Goal: Task Accomplishment & Management: Use online tool/utility

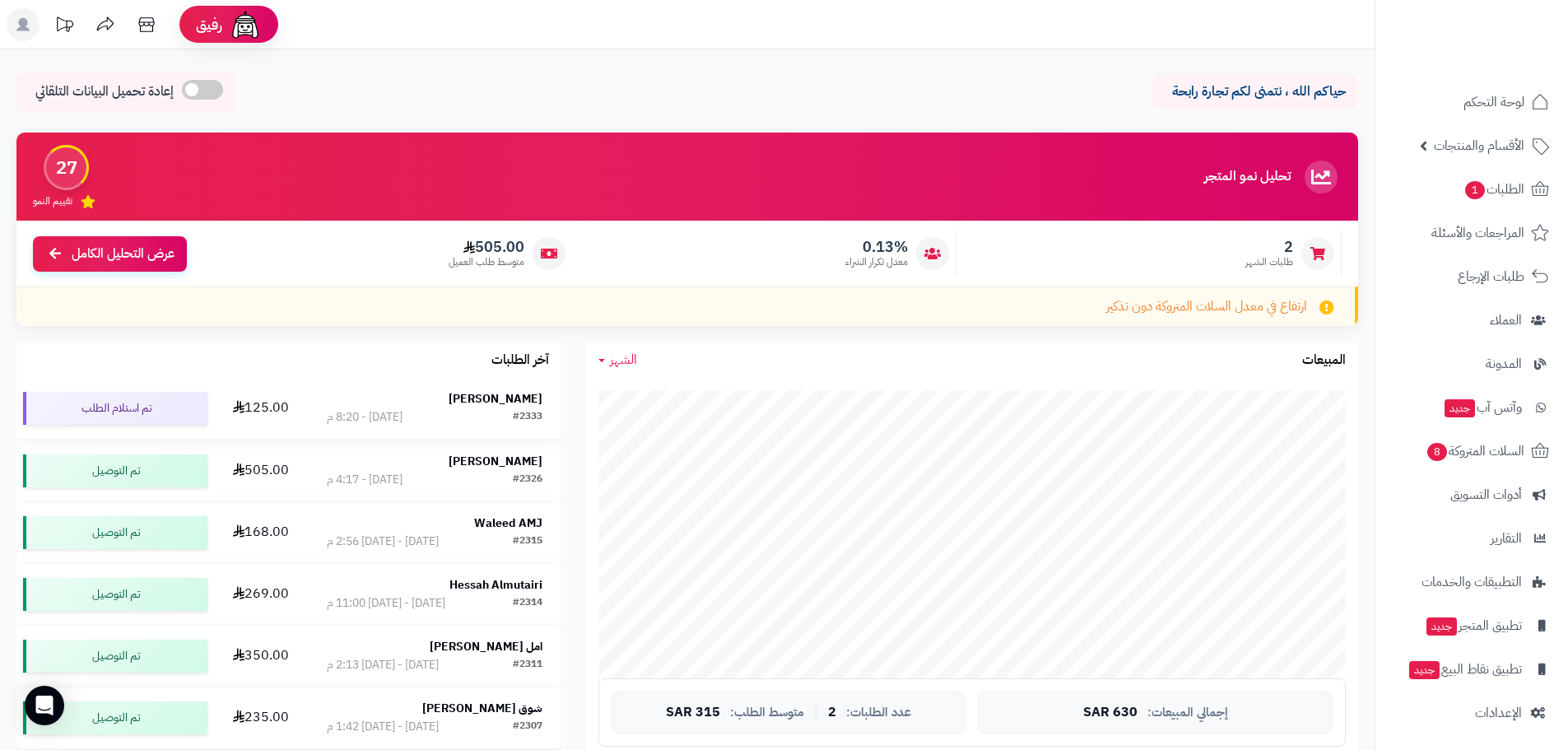
click at [420, 405] on div "عبداللطيف السليم" at bounding box center [434, 400] width 216 height 17
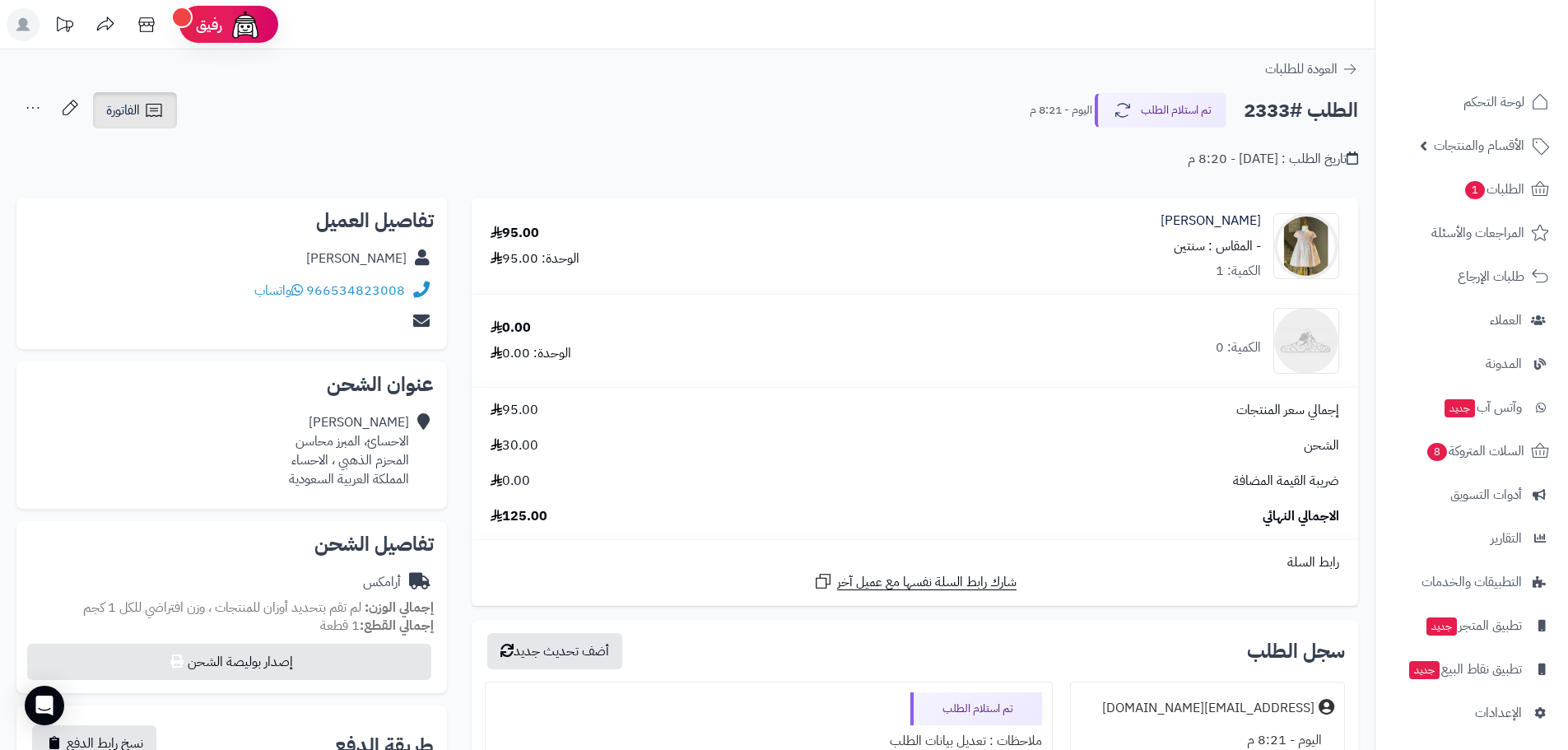
click at [153, 114] on icon at bounding box center [153, 110] width 20 height 20
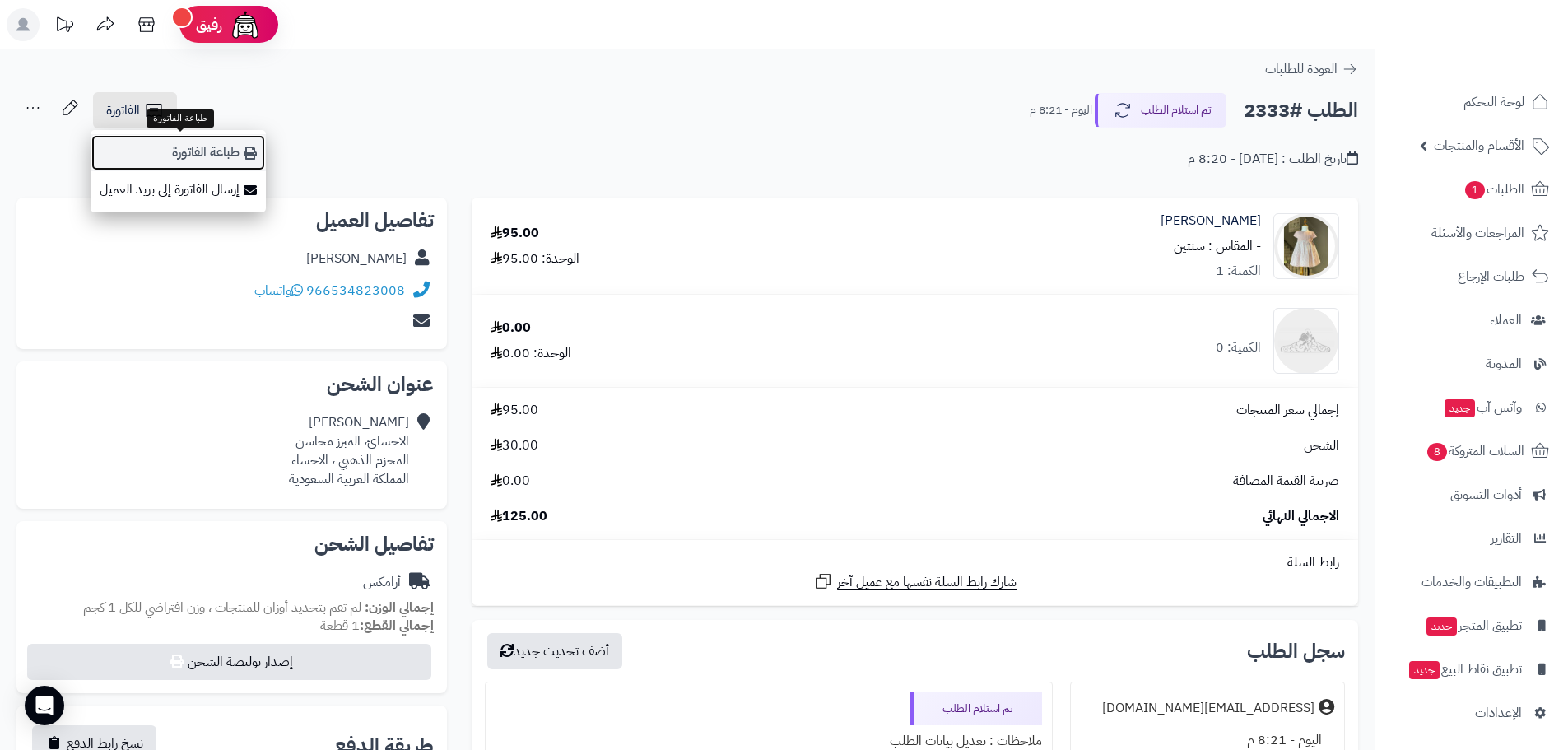
click at [218, 149] on link "طباعة الفاتورة" at bounding box center [178, 153] width 176 height 37
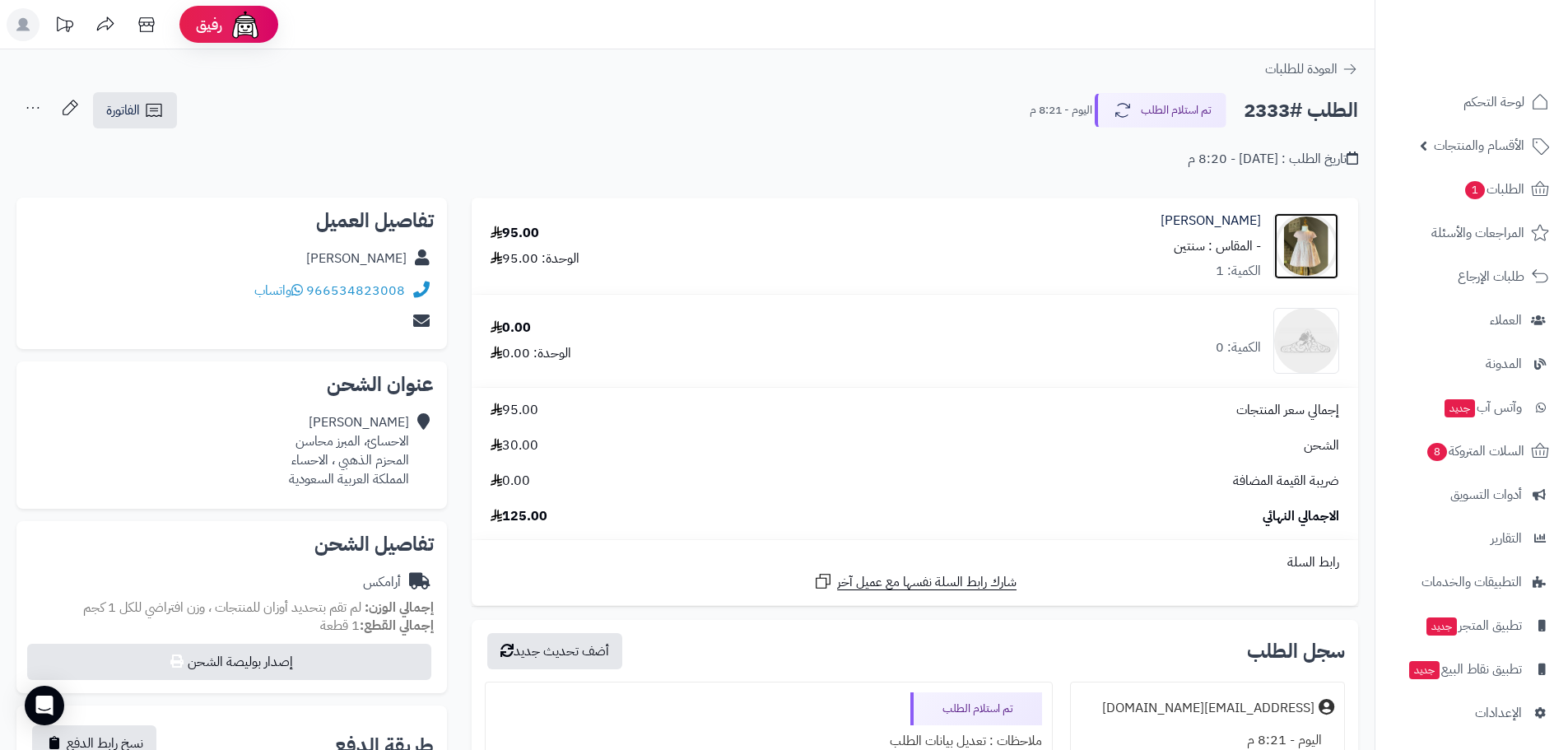
click at [1293, 251] on img at bounding box center [1306, 246] width 64 height 65
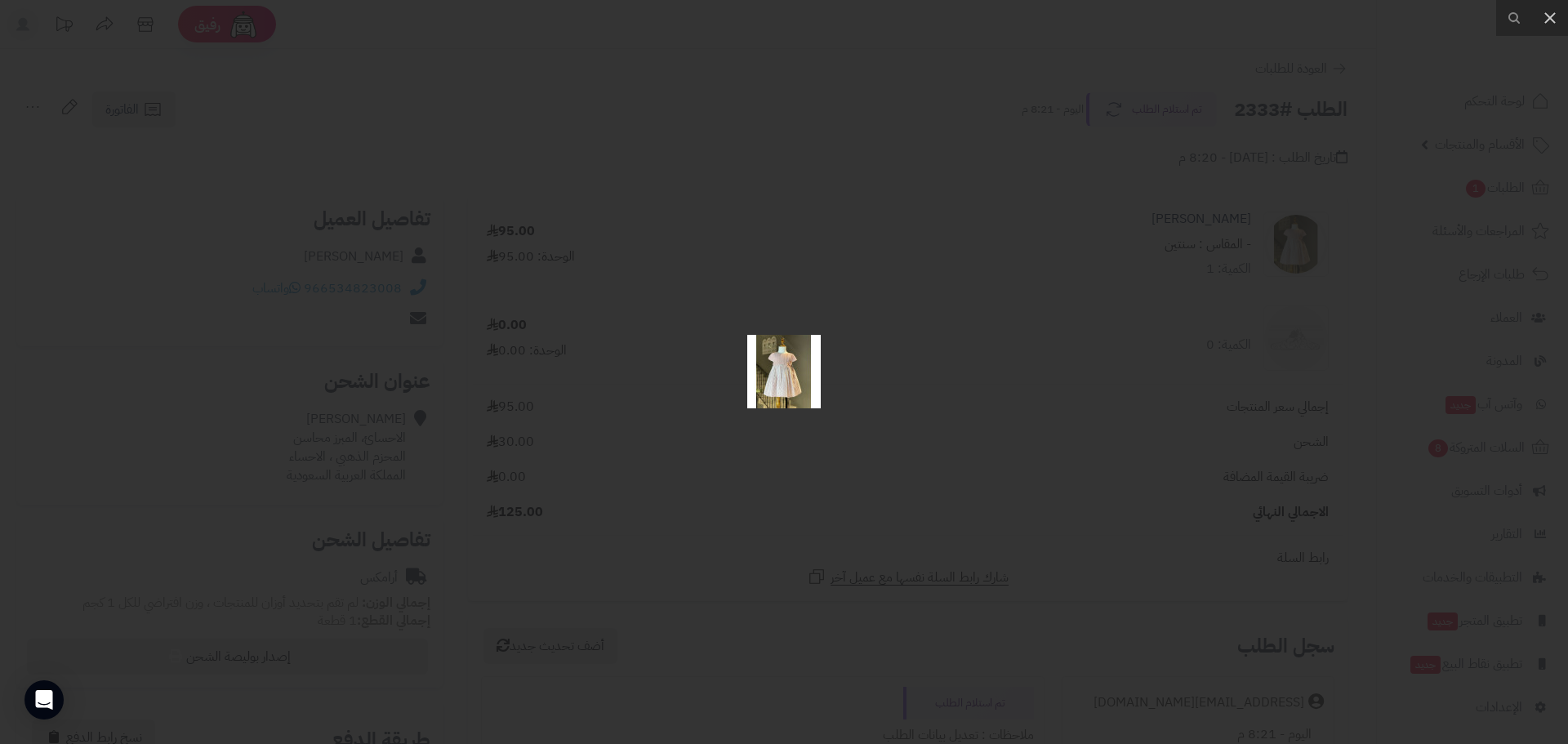
click at [1085, 228] on div at bounding box center [784, 372] width 1568 height 744
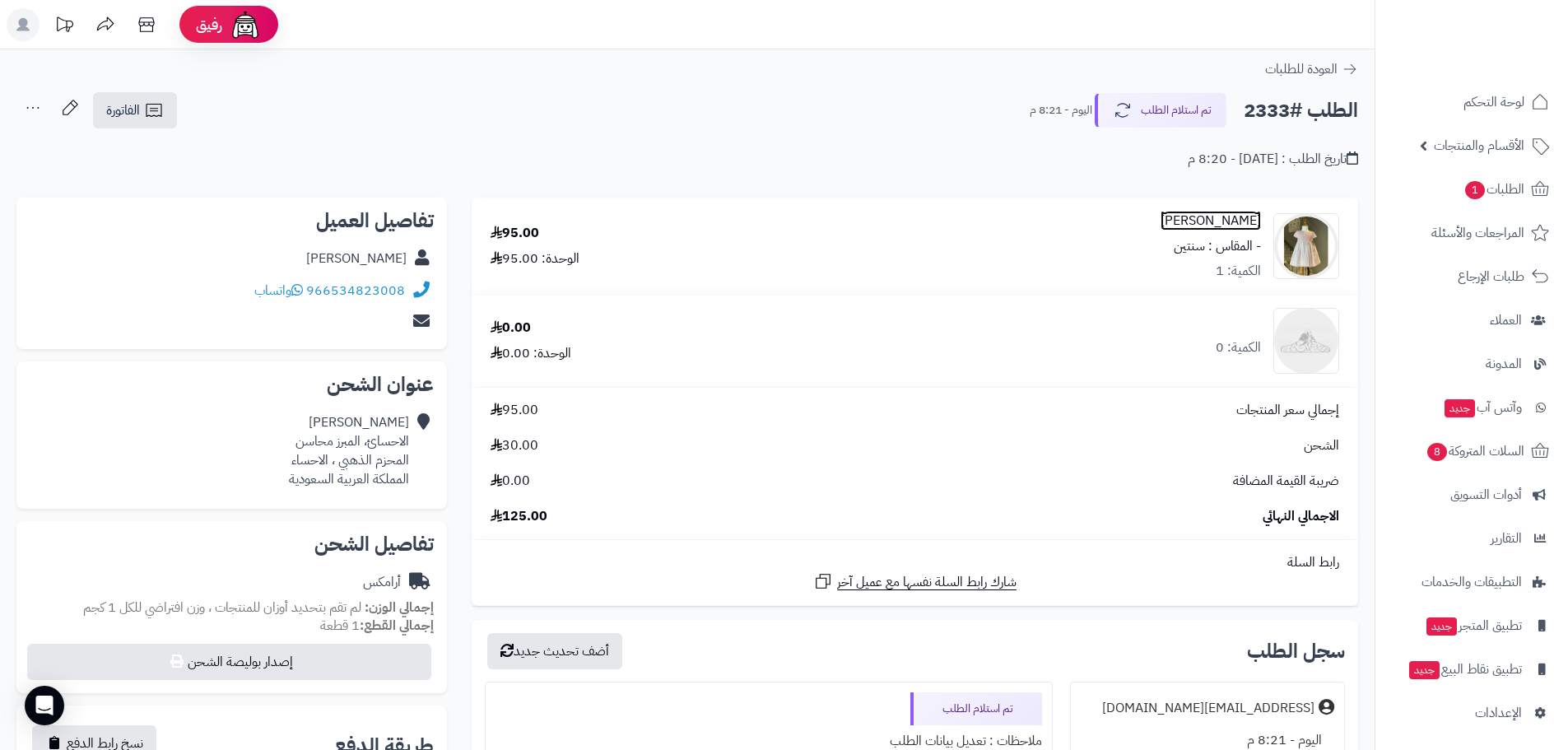
click at [1217, 219] on link "[PERSON_NAME]" at bounding box center [1210, 220] width 101 height 19
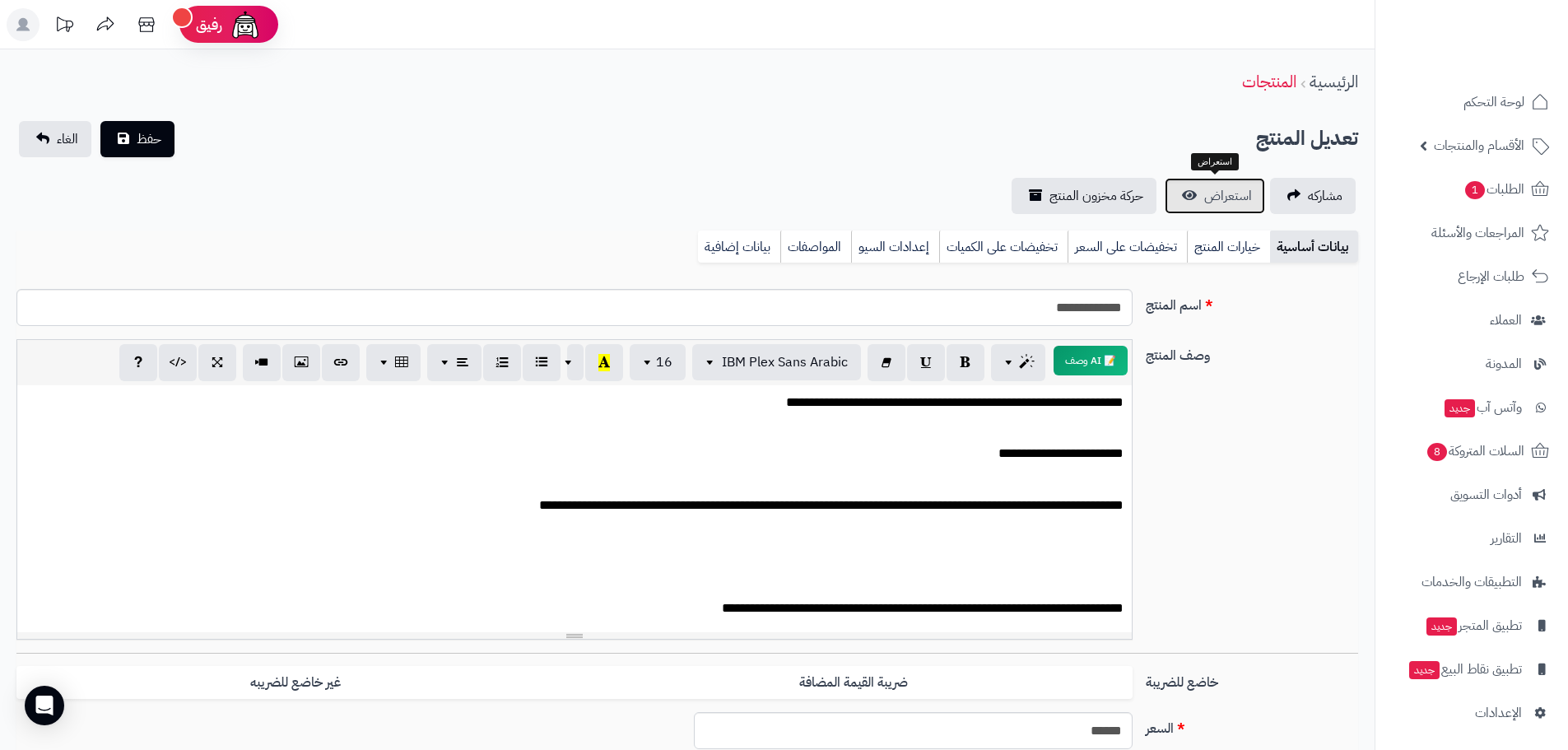
scroll to position [671, 0]
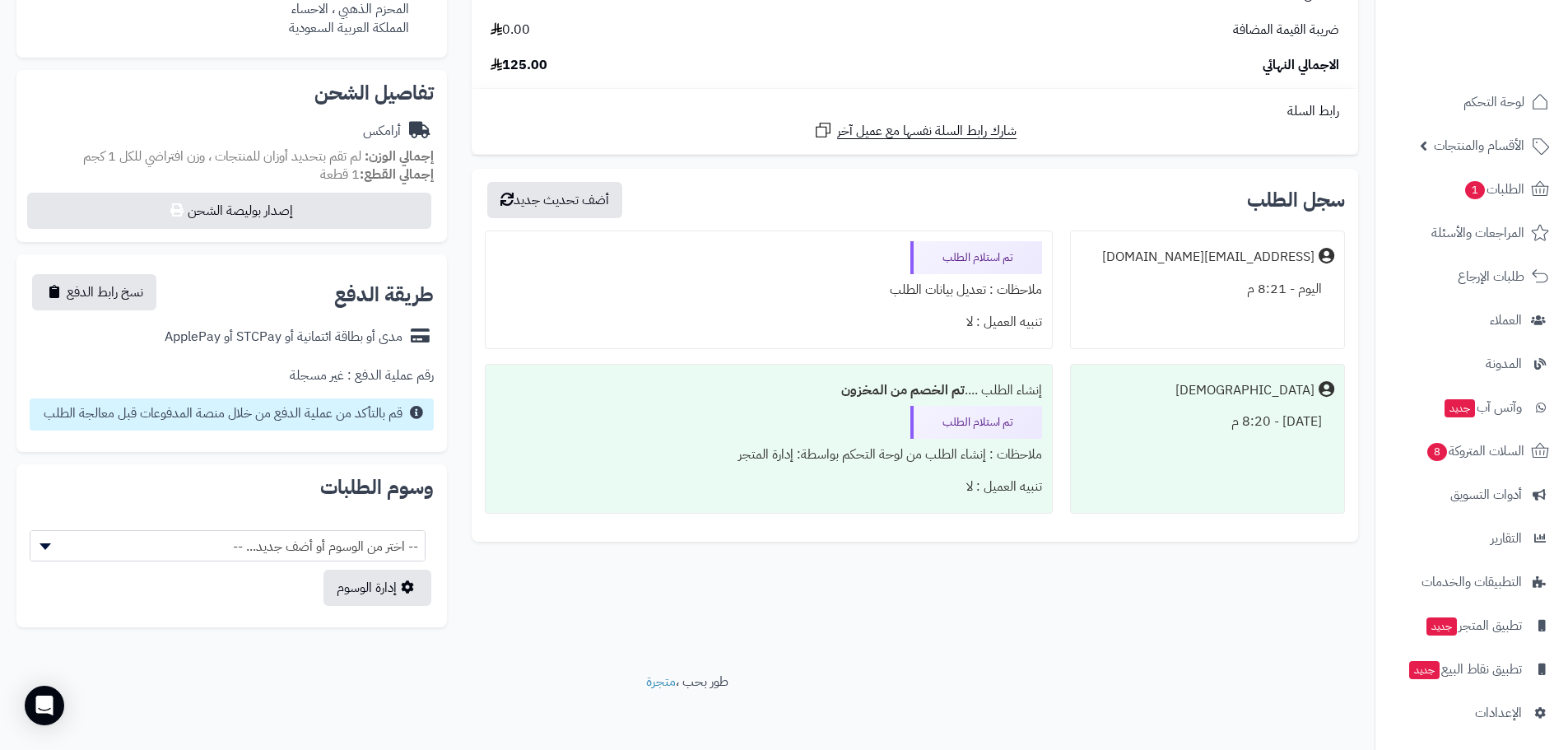
scroll to position [456, 0]
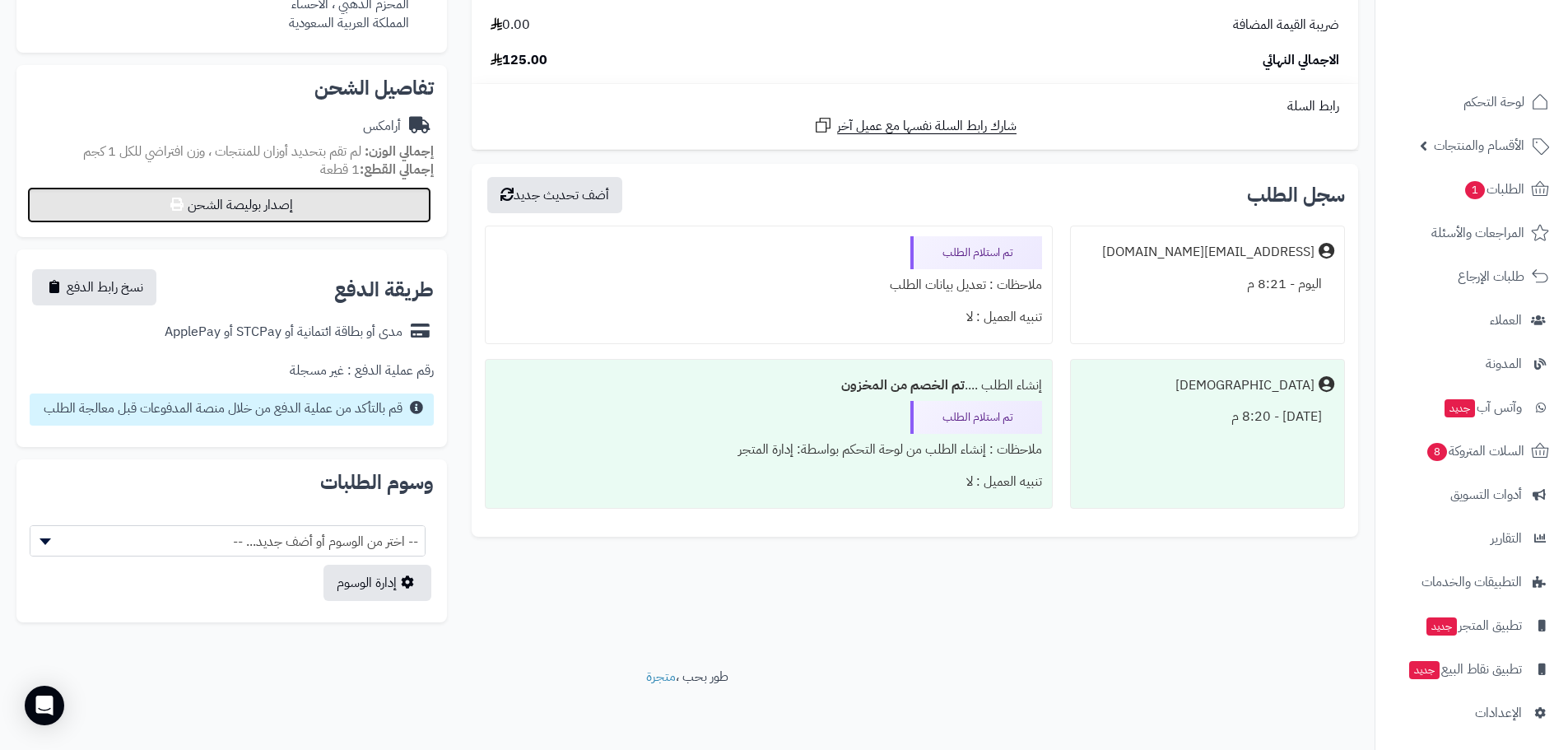
click at [292, 204] on button "إصدار بوليصة الشحن" at bounding box center [229, 205] width 404 height 36
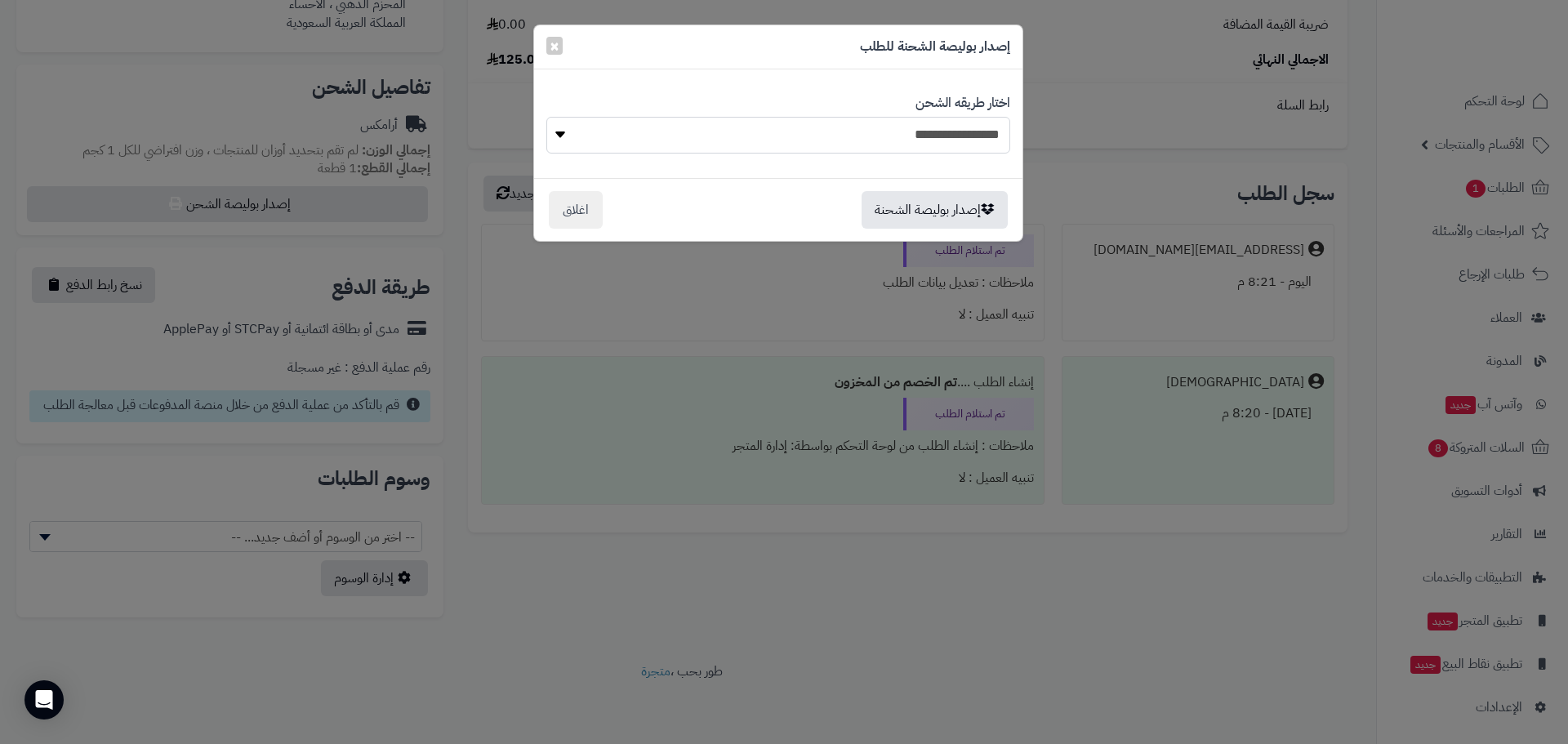
click at [555, 134] on select "**********" at bounding box center [778, 135] width 464 height 37
select select "******"
click at [547, 117] on select "**********" at bounding box center [778, 135] width 464 height 37
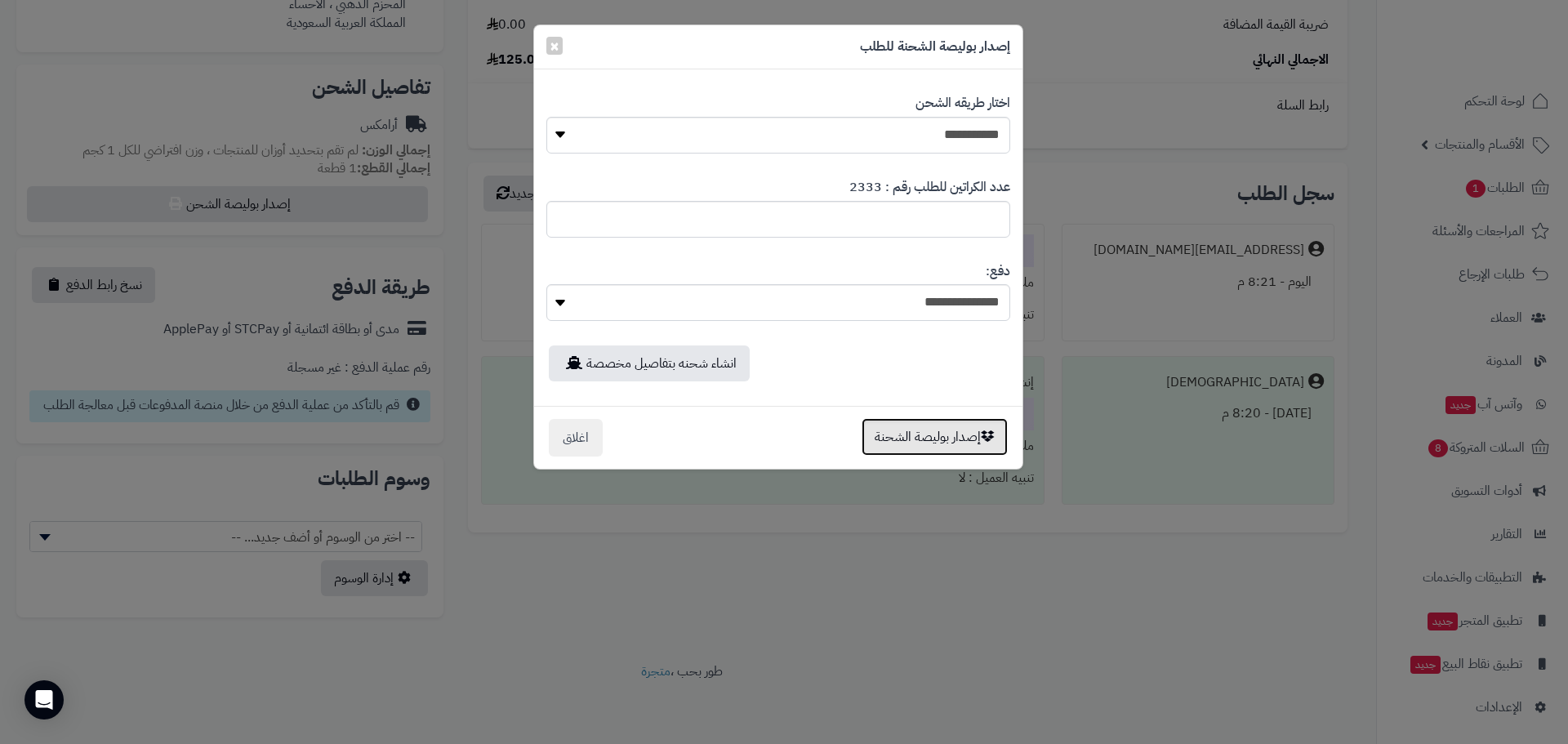
click at [946, 435] on button "إصدار بوليصة الشحنة" at bounding box center [935, 436] width 146 height 38
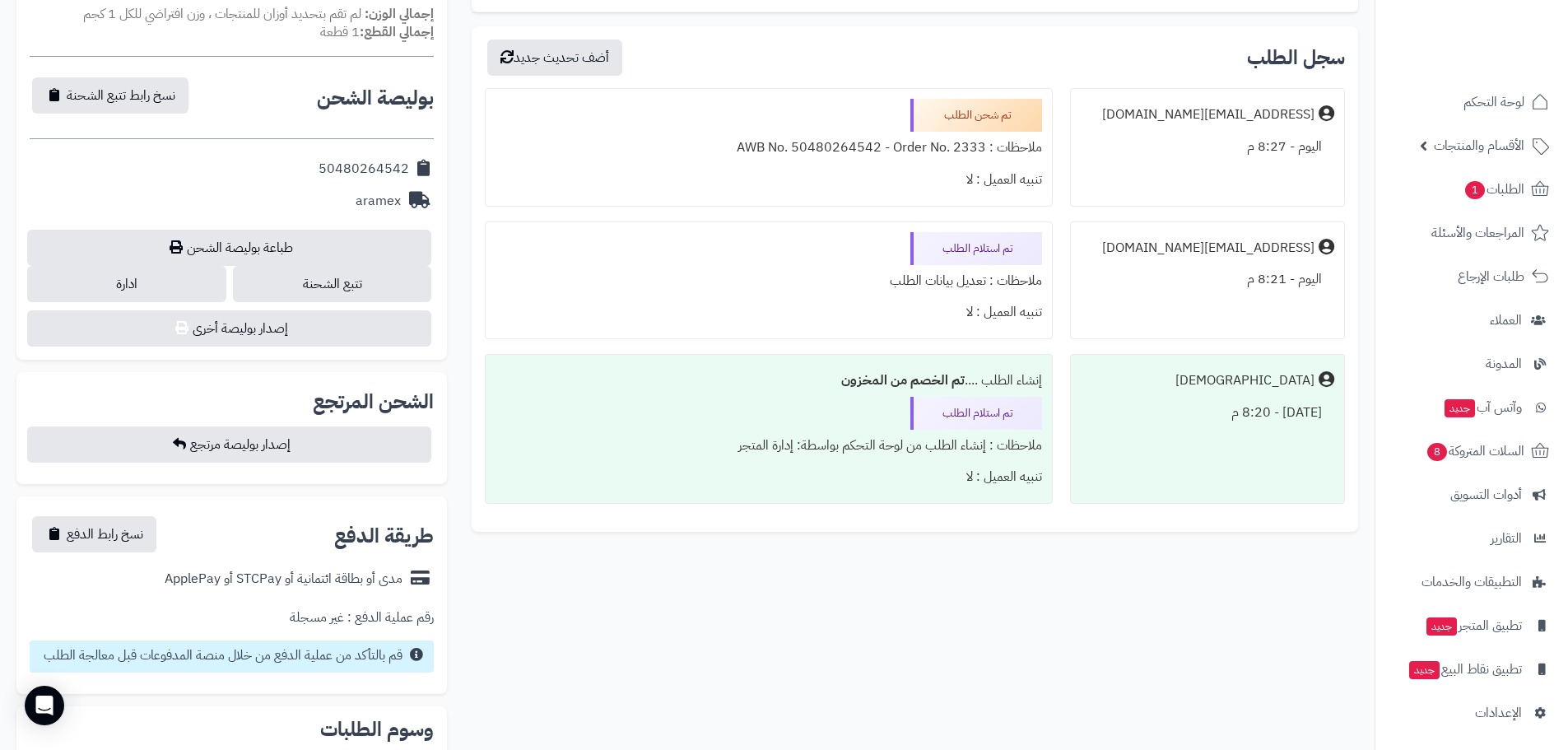
scroll to position [347, 0]
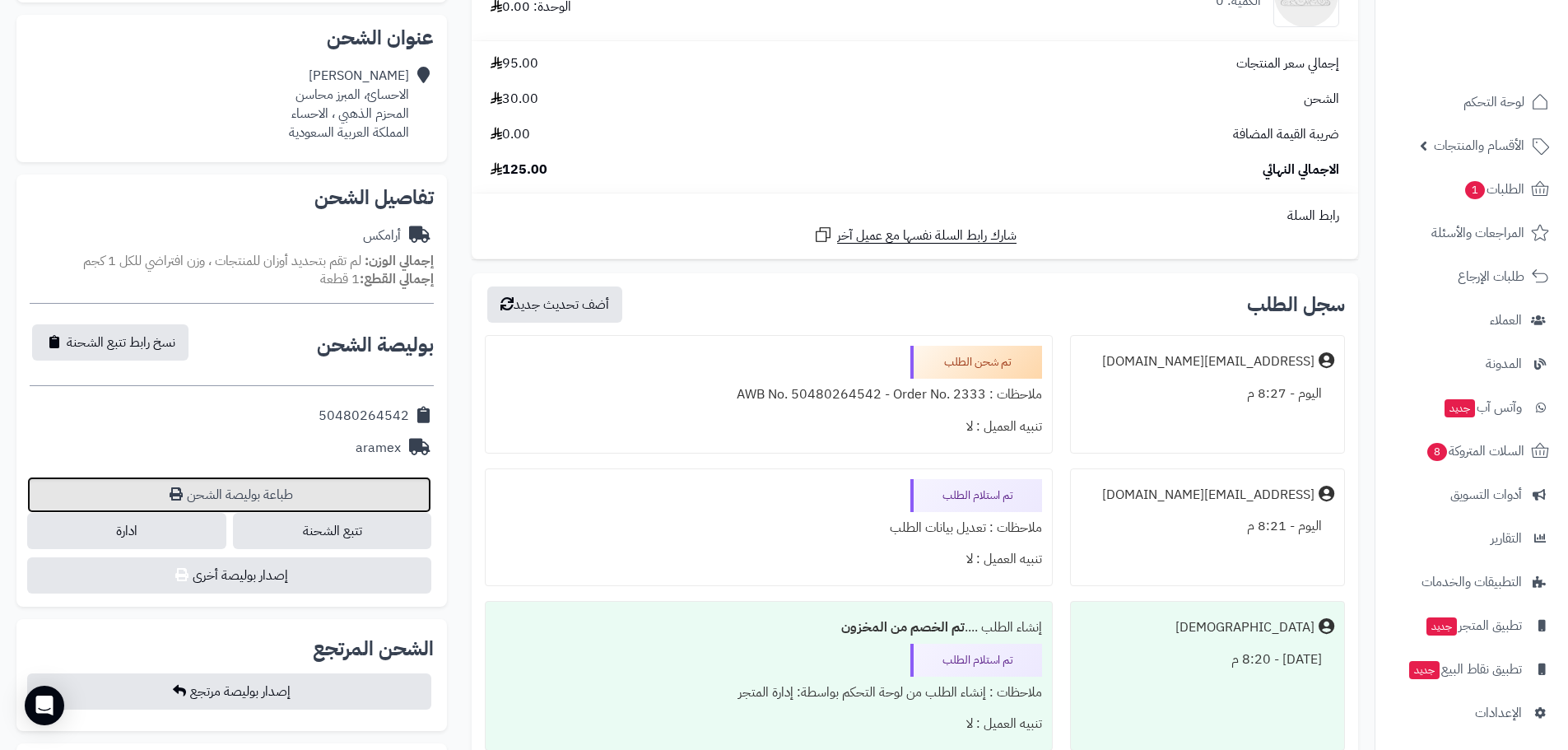
click at [288, 491] on link "طباعة بوليصة الشحن" at bounding box center [229, 494] width 404 height 36
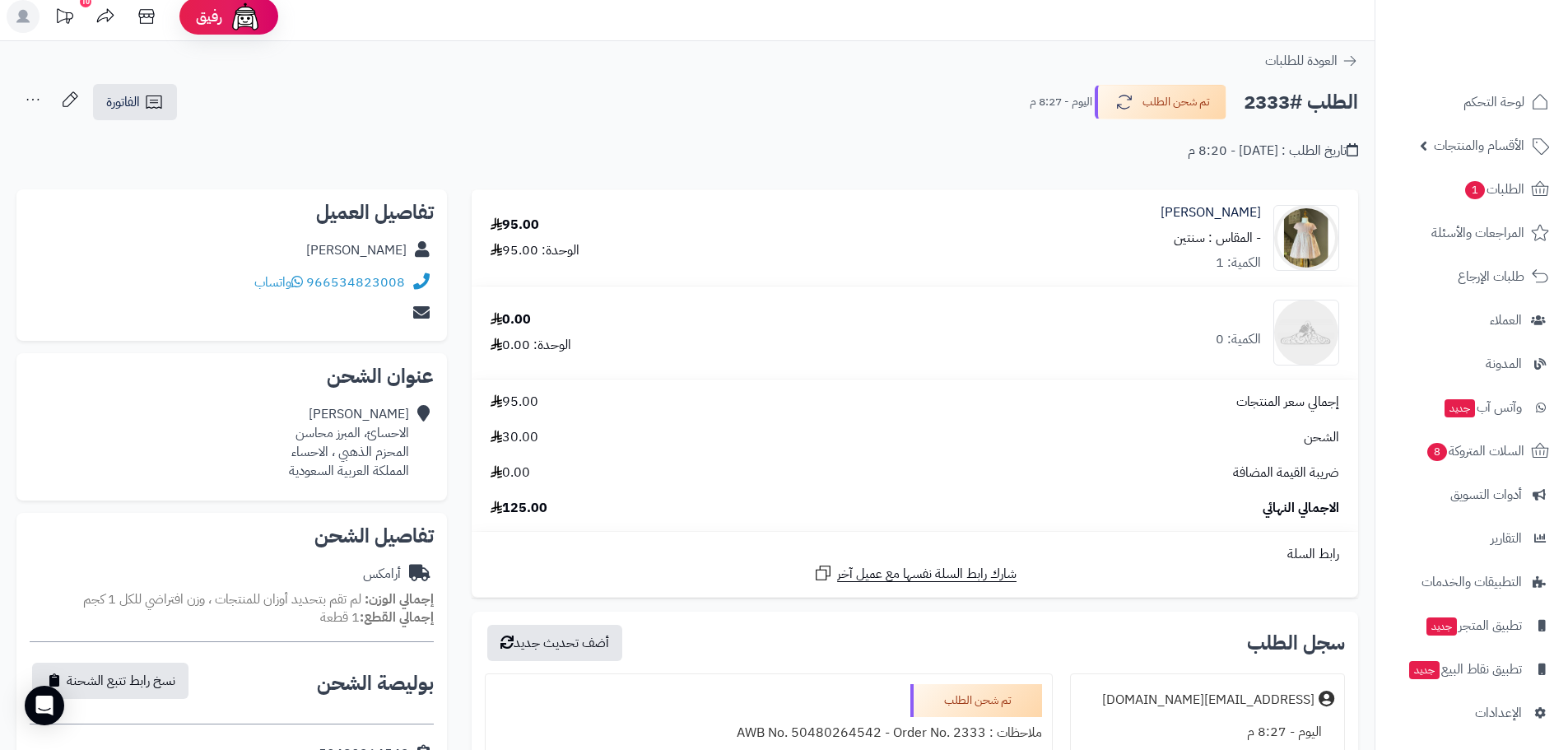
scroll to position [0, 0]
